Goal: Use online tool/utility

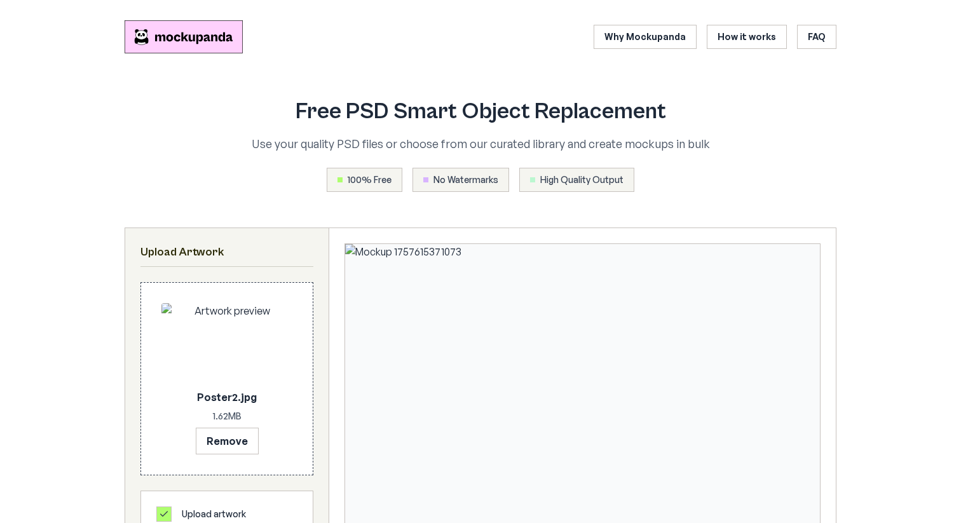
scroll to position [241, 0]
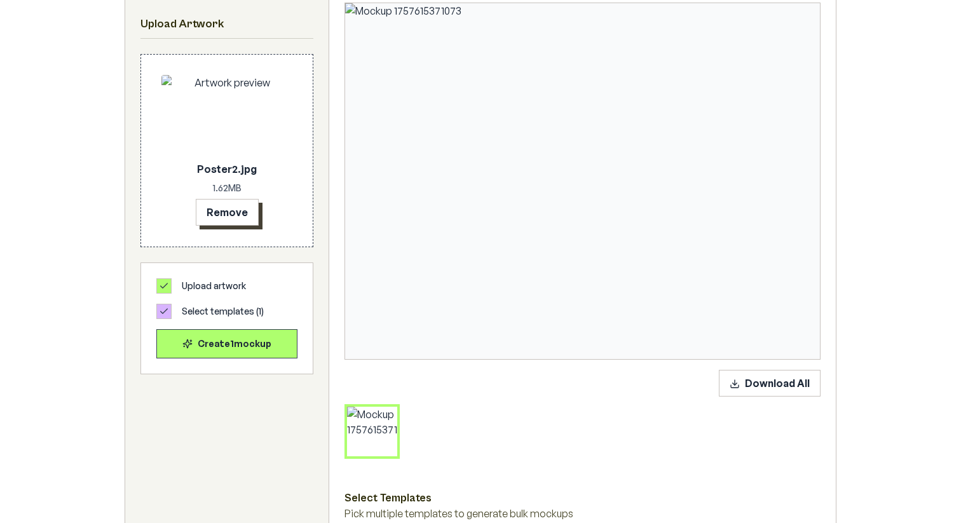
click at [232, 206] on button "Remove" at bounding box center [227, 212] width 63 height 27
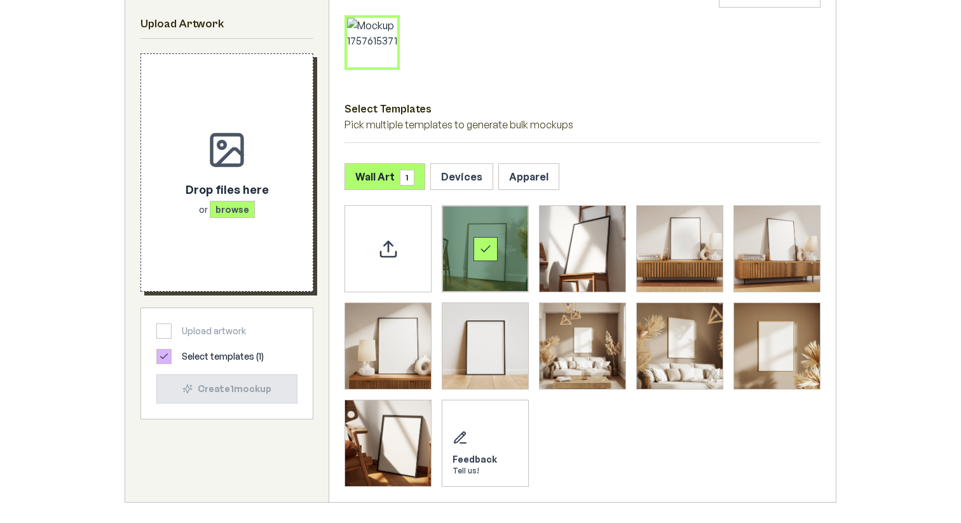
scroll to position [593, 0]
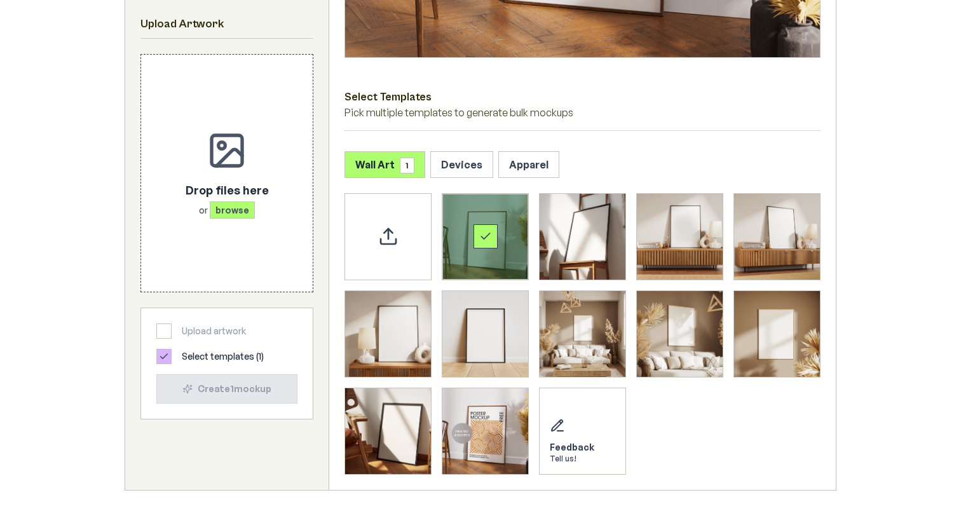
scroll to position [559, 0]
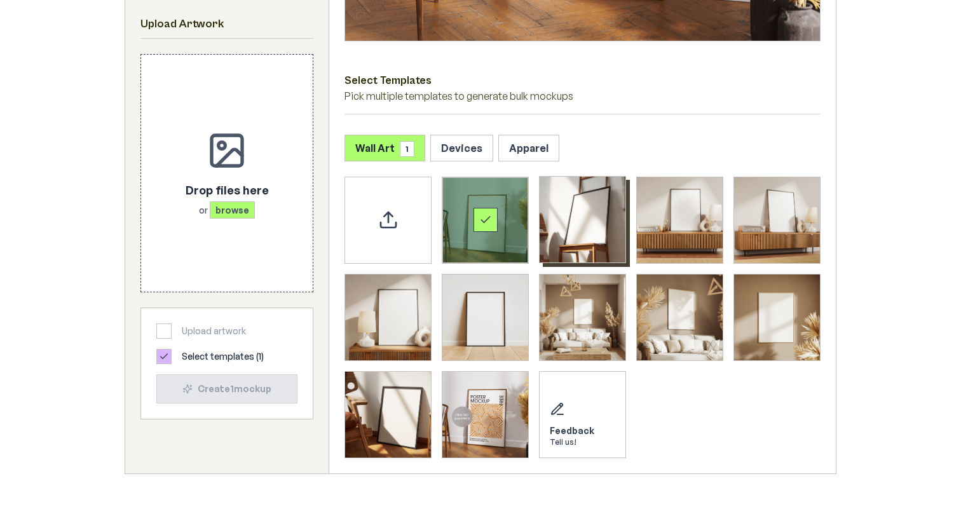
click at [606, 221] on img "Select template Framed Poster 2" at bounding box center [582, 220] width 86 height 86
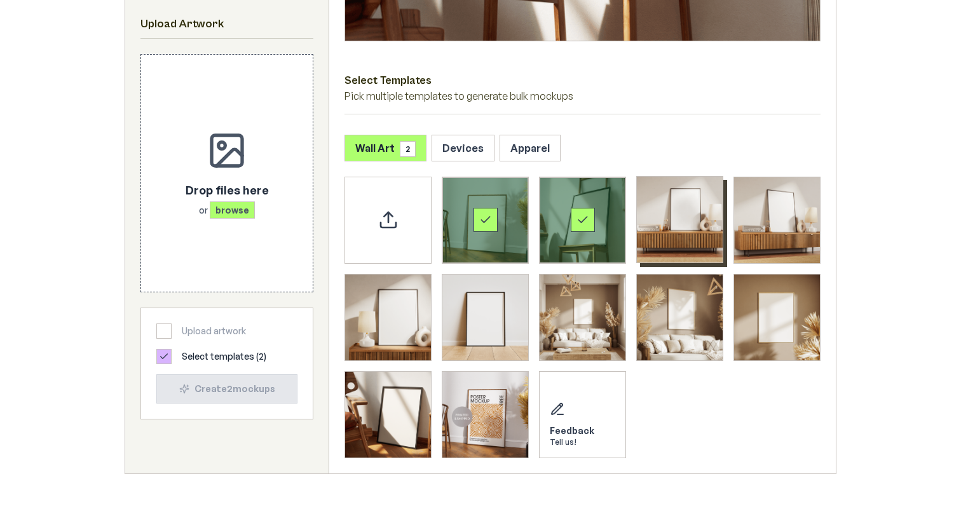
click at [682, 216] on img "Select template Framed Poster 3" at bounding box center [680, 220] width 86 height 86
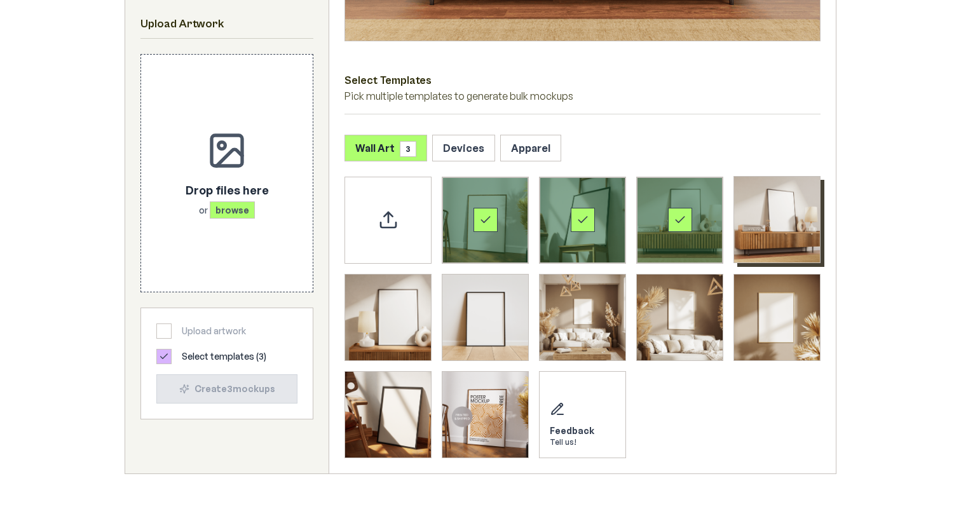
click at [787, 216] on img "Select template Framed Poster 4" at bounding box center [777, 220] width 86 height 86
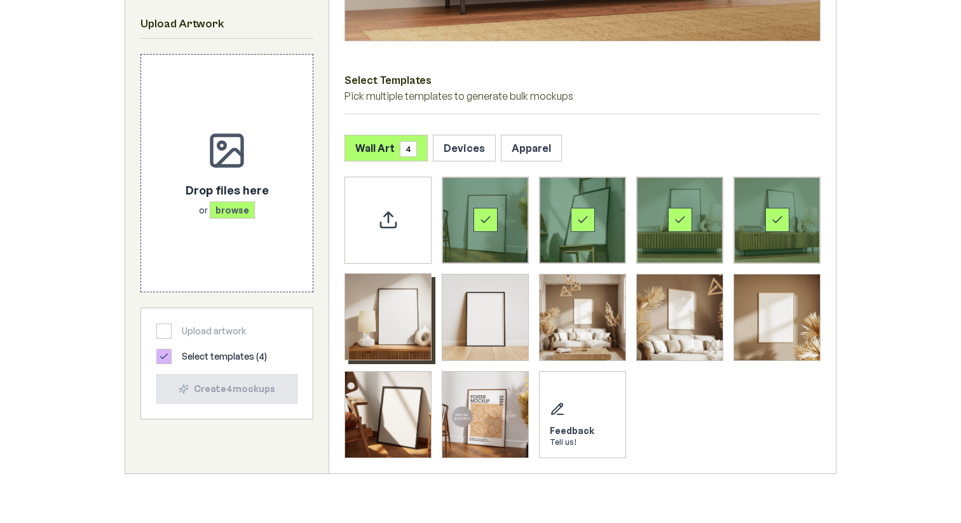
click at [403, 312] on img "Select template Framed Poster 5" at bounding box center [388, 317] width 86 height 86
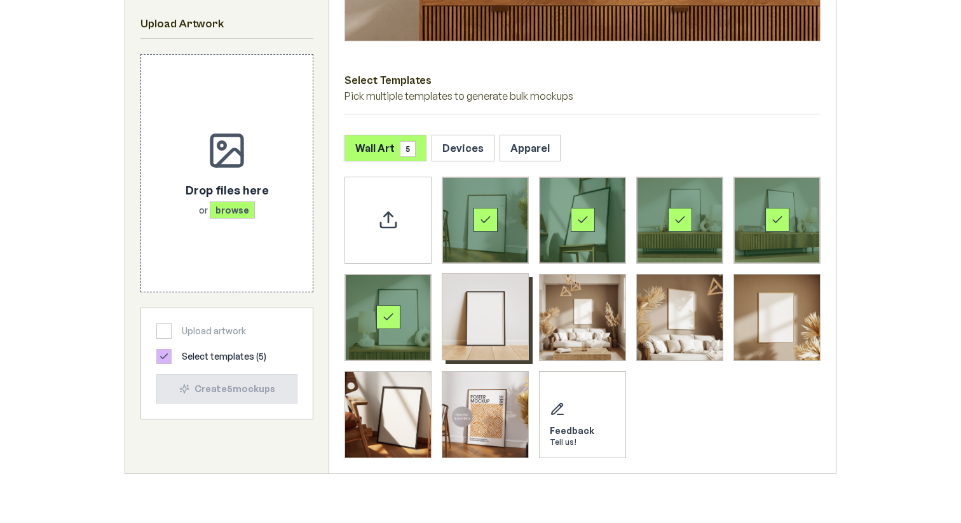
click at [517, 312] on img "Select template Framed Poster 6" at bounding box center [485, 317] width 86 height 86
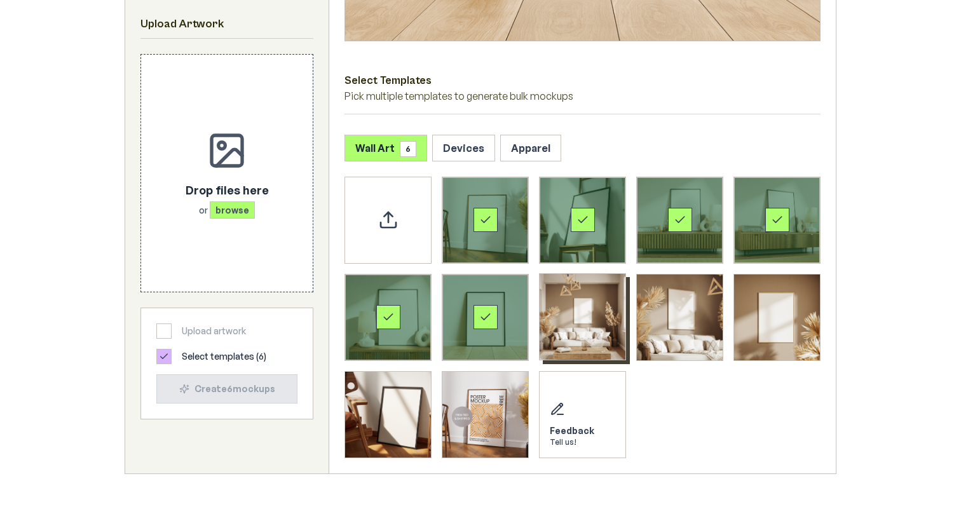
click at [578, 312] on img "Select template Framed Poster 7" at bounding box center [582, 317] width 86 height 86
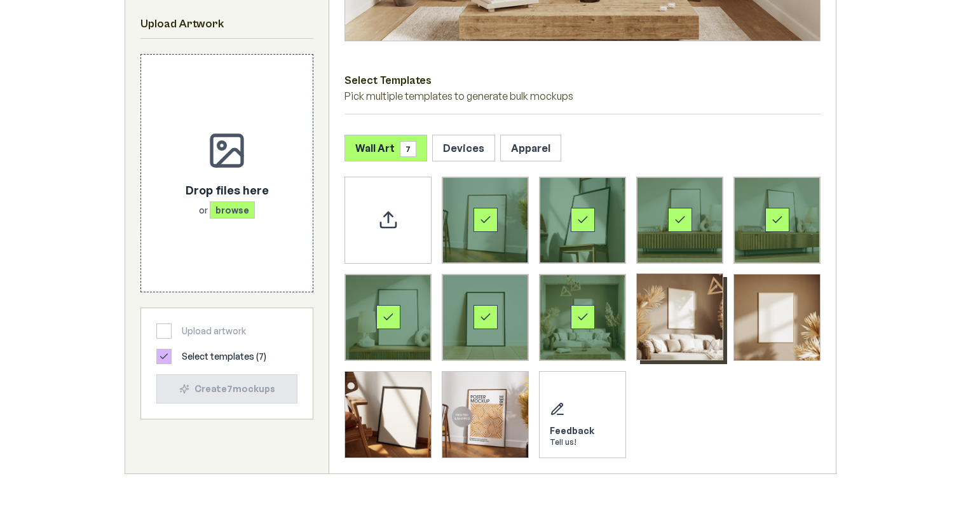
click at [669, 316] on img "Select template Framed Poster 8" at bounding box center [680, 317] width 86 height 86
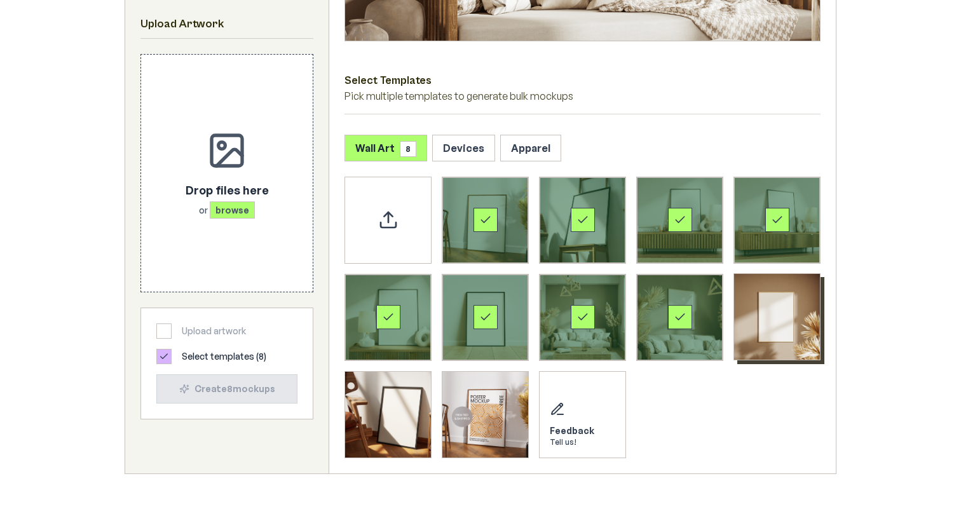
click at [788, 315] on img "Select template Framed Poster 9" at bounding box center [777, 317] width 86 height 86
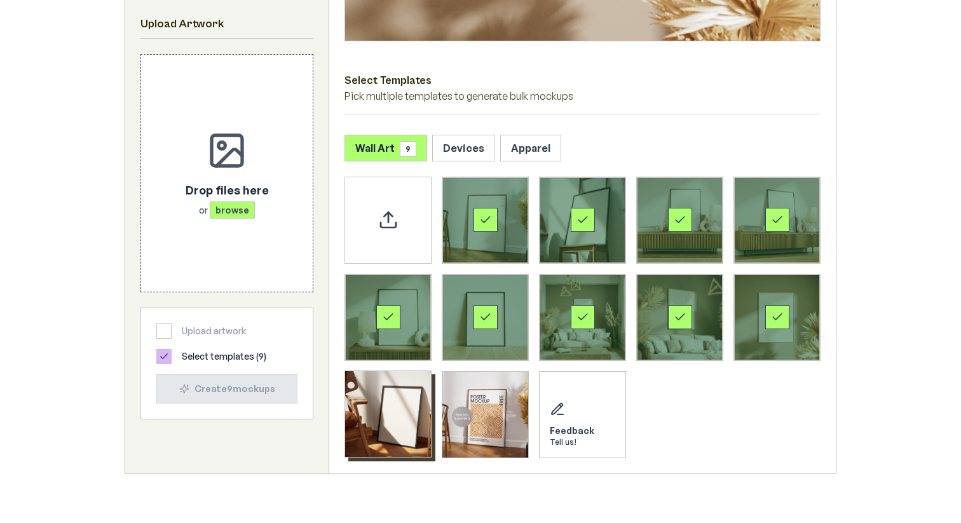
click at [408, 397] on img "Select template Framed Poster 10" at bounding box center [388, 414] width 86 height 86
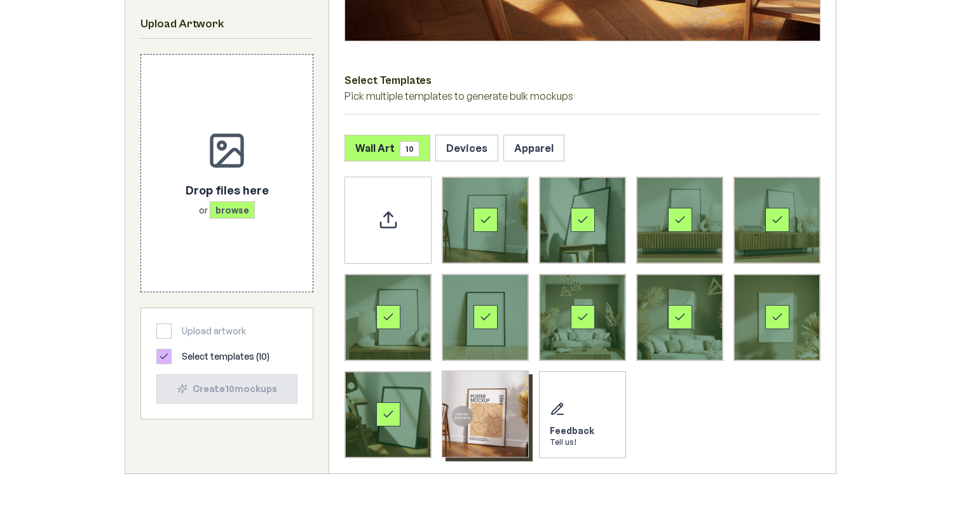
click at [513, 397] on img "Select template Framed Poster 11" at bounding box center [485, 414] width 86 height 86
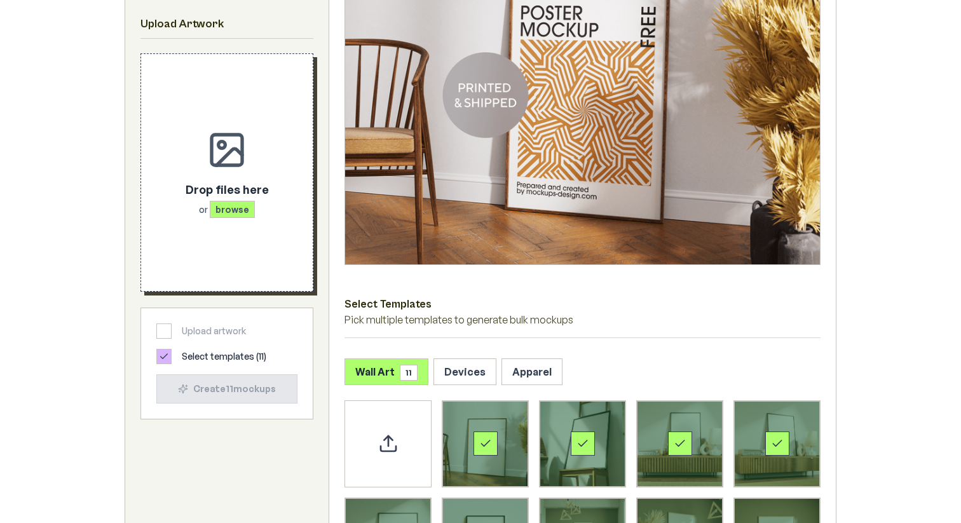
scroll to position [328, 0]
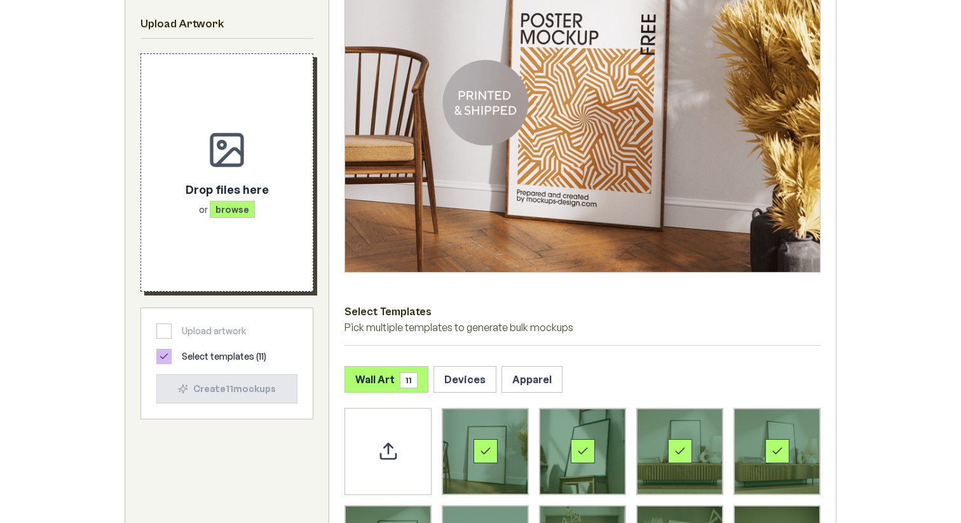
click at [226, 204] on span "browse" at bounding box center [232, 209] width 45 height 17
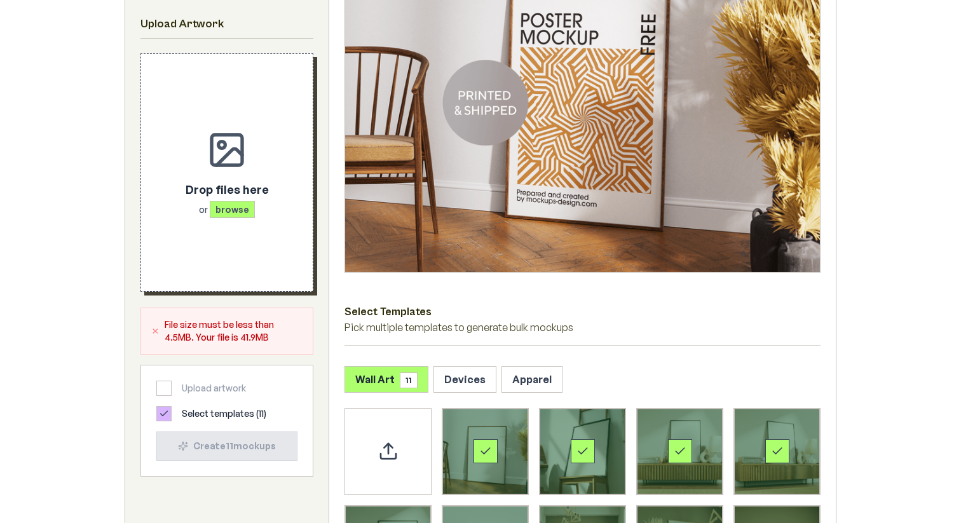
click at [239, 231] on div "Drop files here or browse" at bounding box center [226, 172] width 131 height 196
click at [227, 203] on span "browse" at bounding box center [232, 209] width 45 height 17
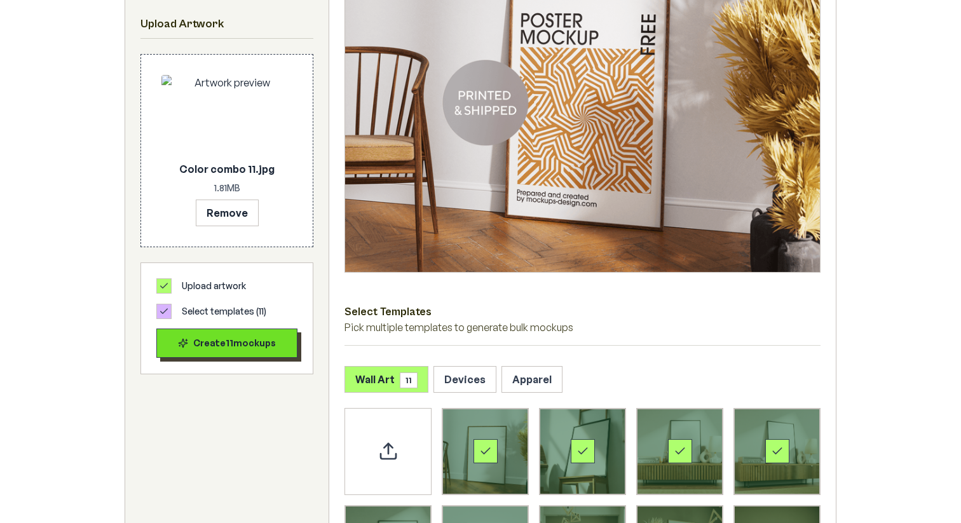
click at [248, 345] on div "Create 11 mockup s" at bounding box center [226, 343] width 119 height 13
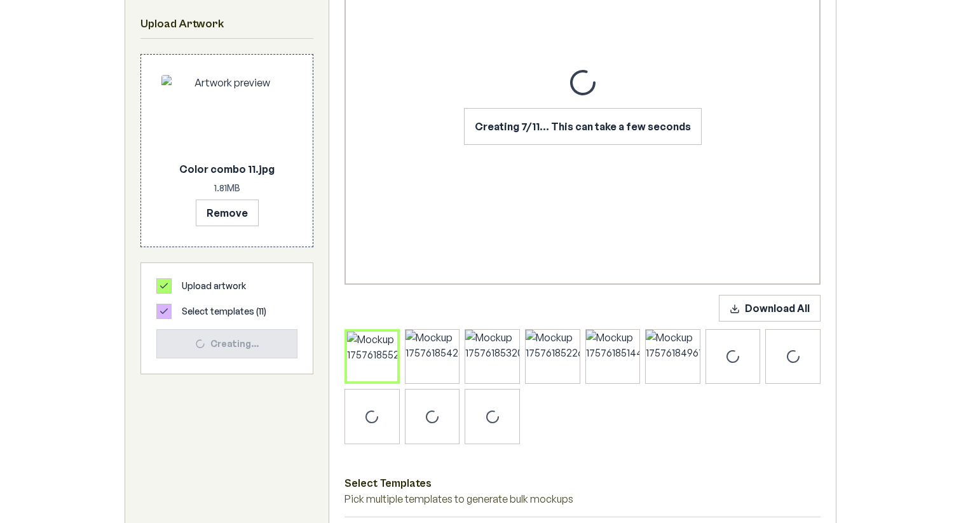
scroll to position [318, 0]
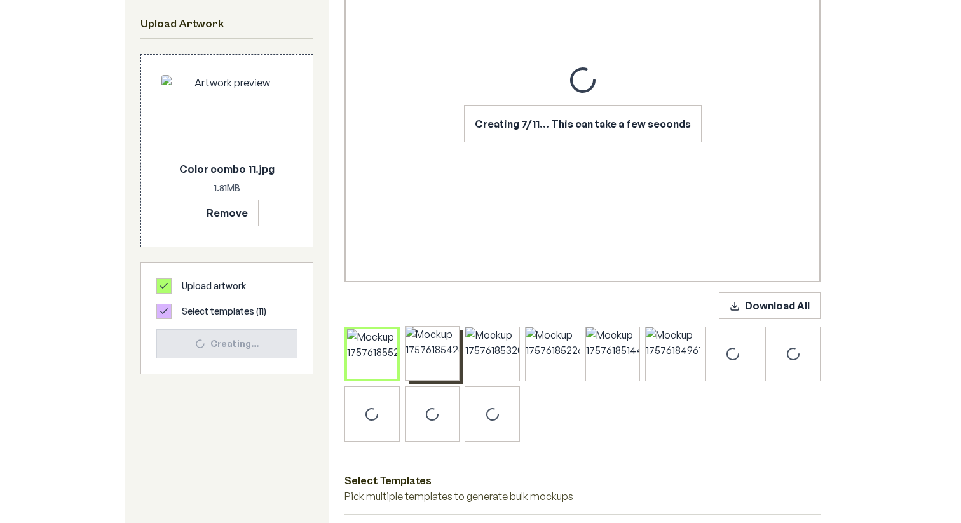
click at [409, 369] on div at bounding box center [432, 354] width 54 height 54
click at [386, 369] on div at bounding box center [372, 354] width 54 height 54
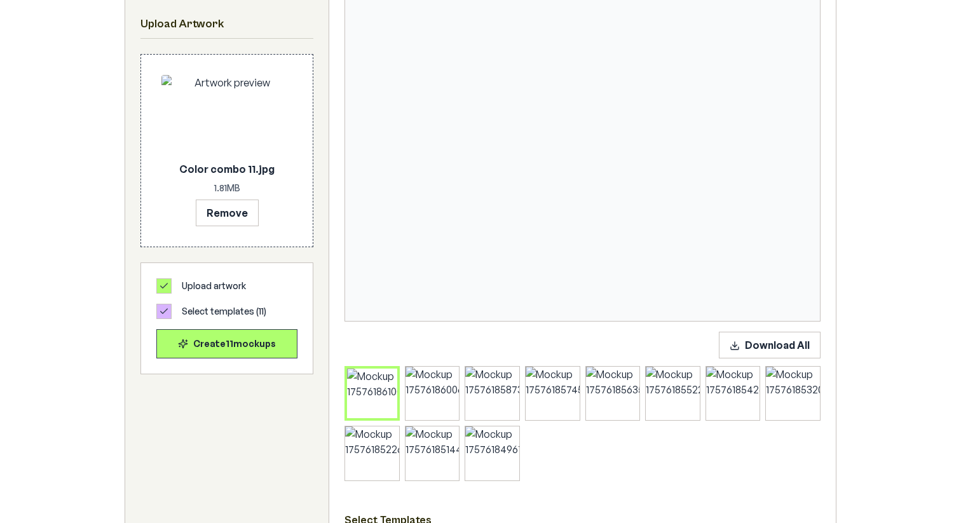
scroll to position [327, 0]
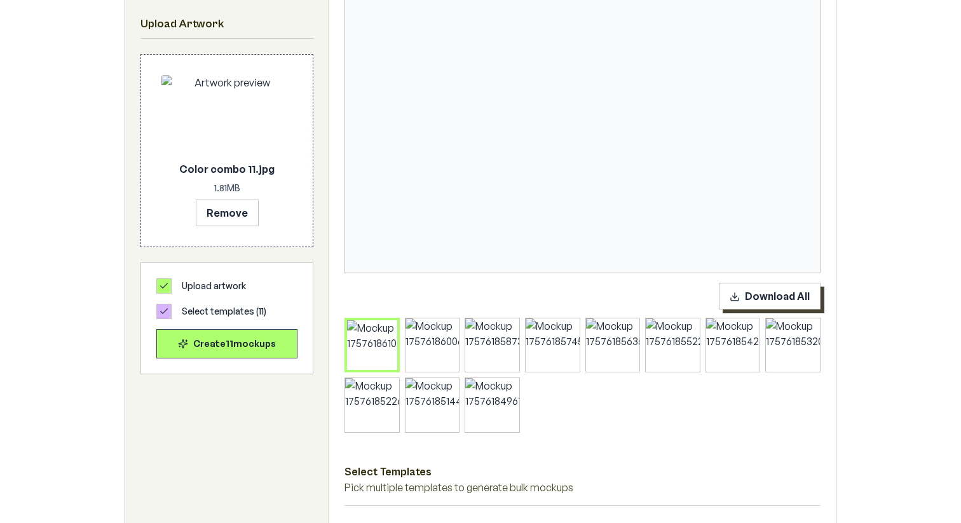
click at [773, 304] on button "Download All" at bounding box center [770, 296] width 102 height 27
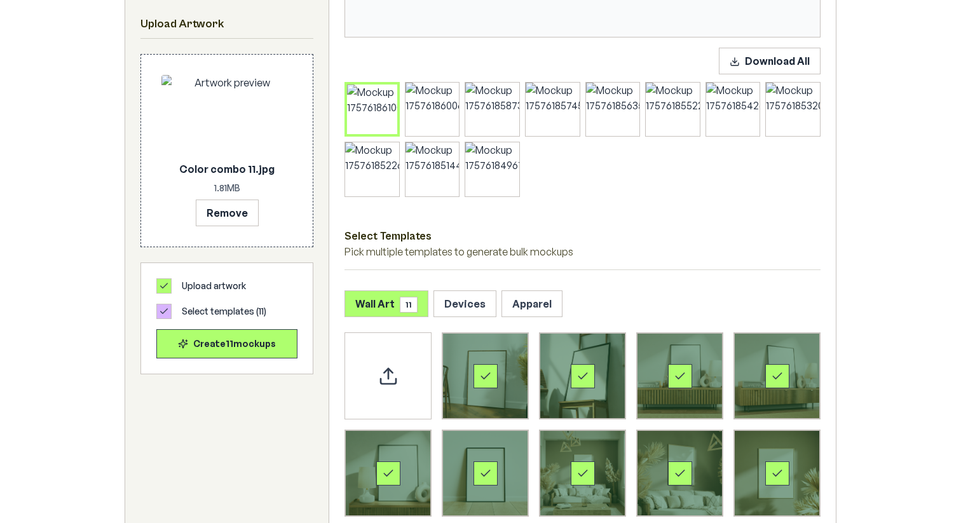
scroll to position [577, 0]
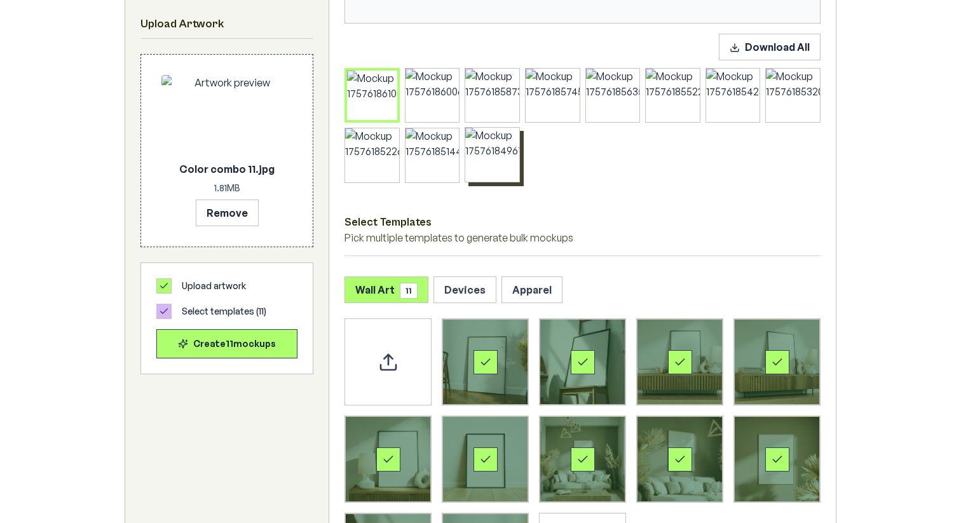
click at [474, 163] on div at bounding box center [492, 155] width 54 height 54
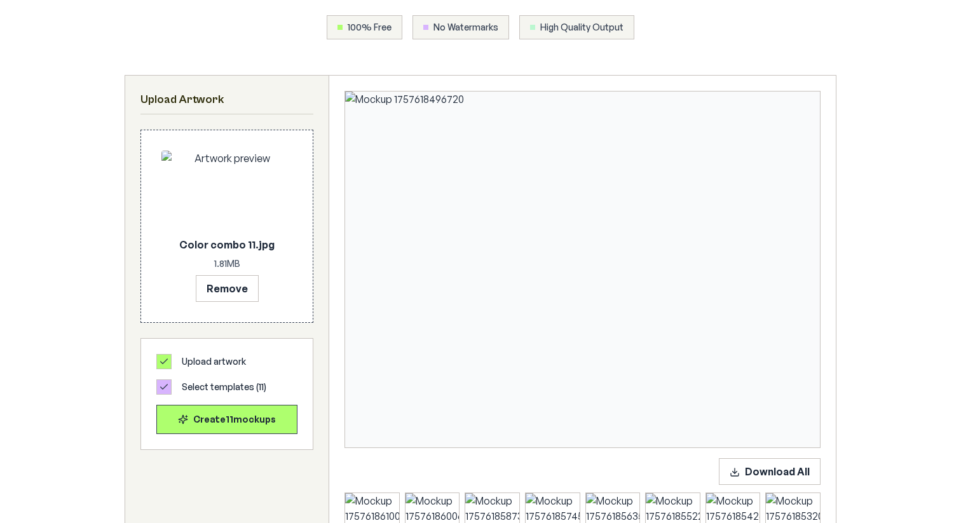
scroll to position [315, 0]
